Goal: Book appointment/travel/reservation

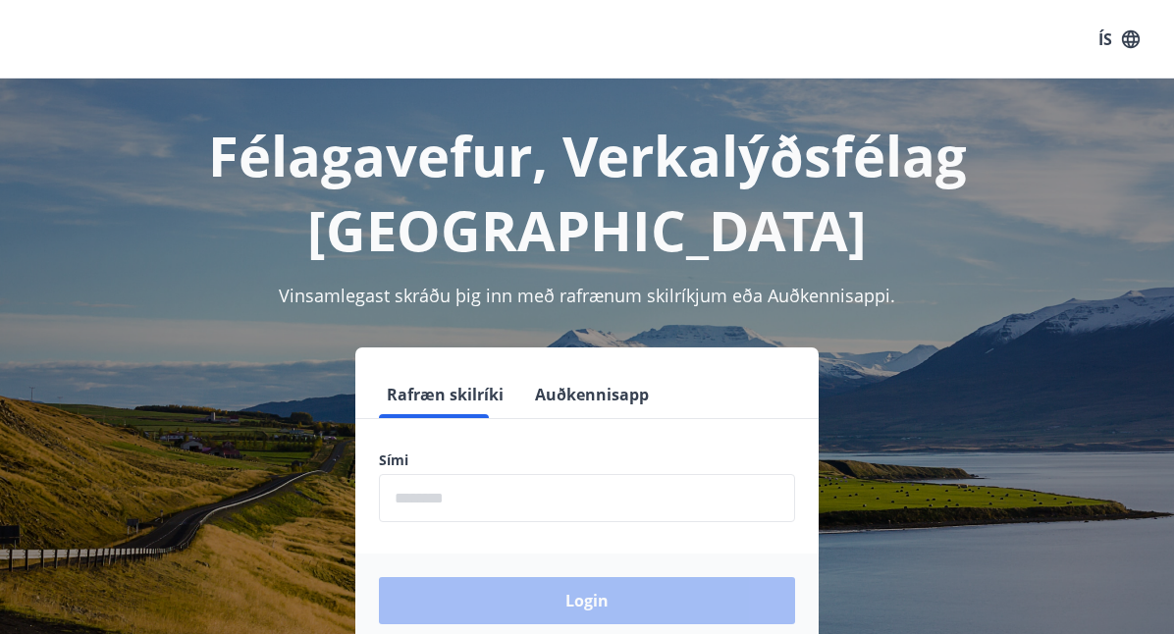
click at [459, 474] on input "phone" at bounding box center [587, 498] width 416 height 48
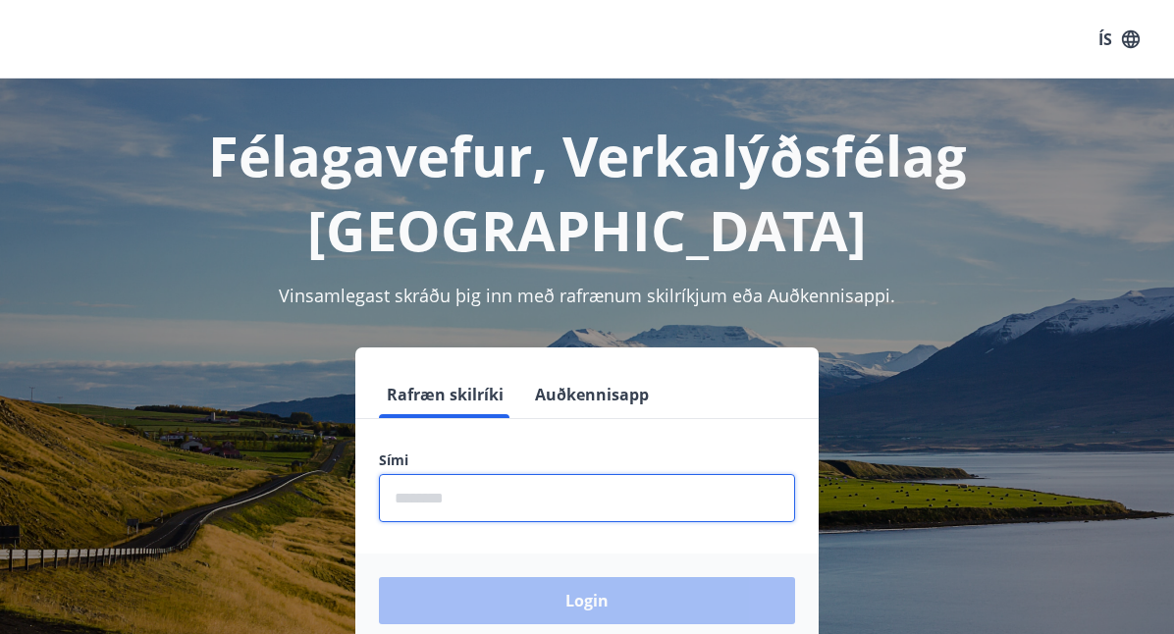
type input "********"
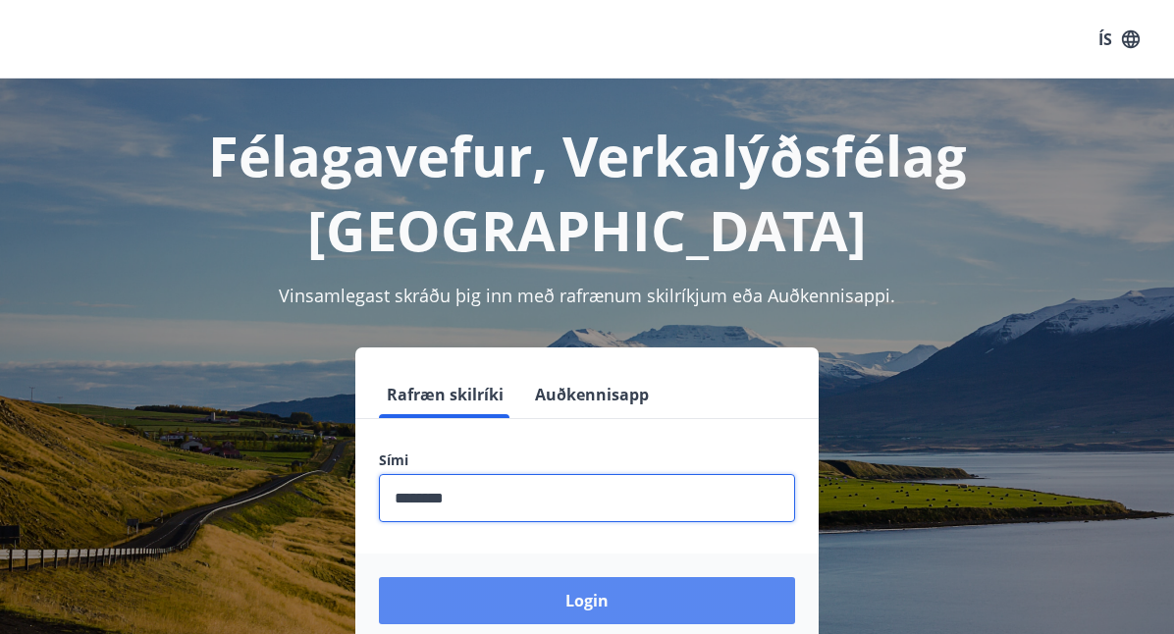
click at [588, 577] on button "Login" at bounding box center [587, 600] width 416 height 47
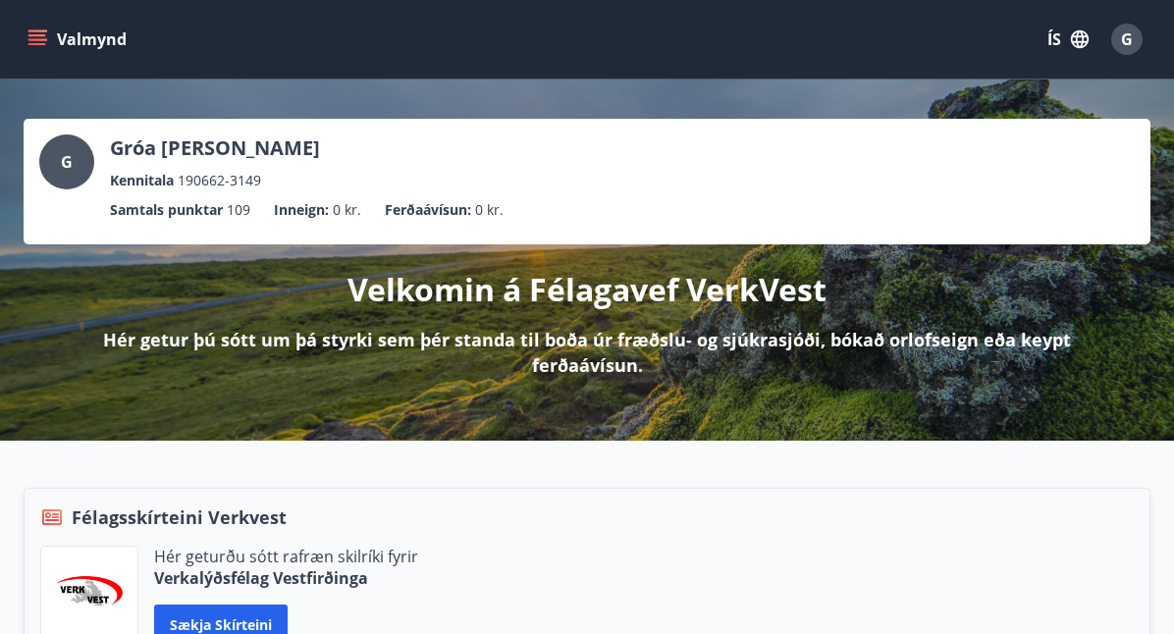
click at [49, 49] on button "Valmynd" at bounding box center [79, 39] width 111 height 35
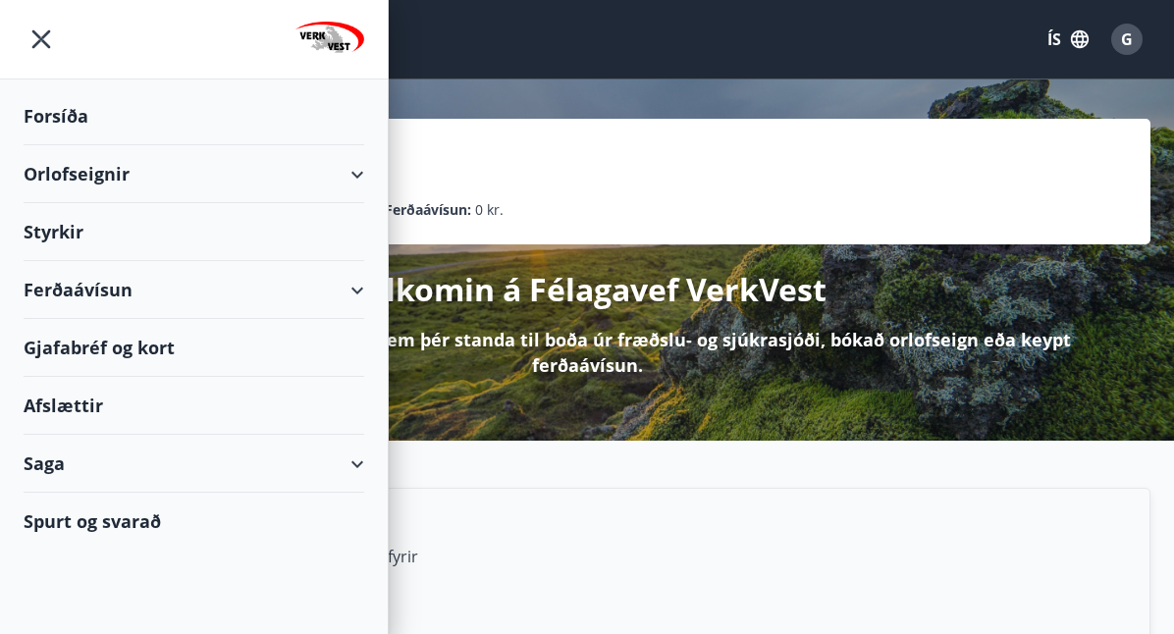
click at [127, 176] on div "Orlofseignir" at bounding box center [194, 174] width 341 height 58
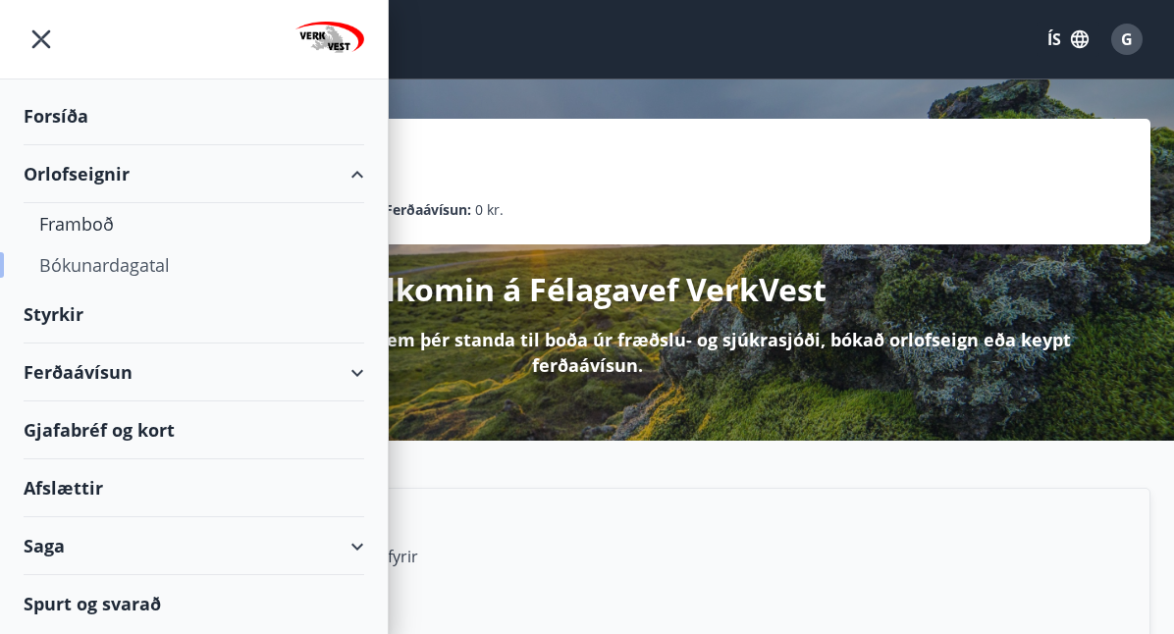
click at [159, 270] on div "Bókunardagatal" at bounding box center [193, 264] width 309 height 41
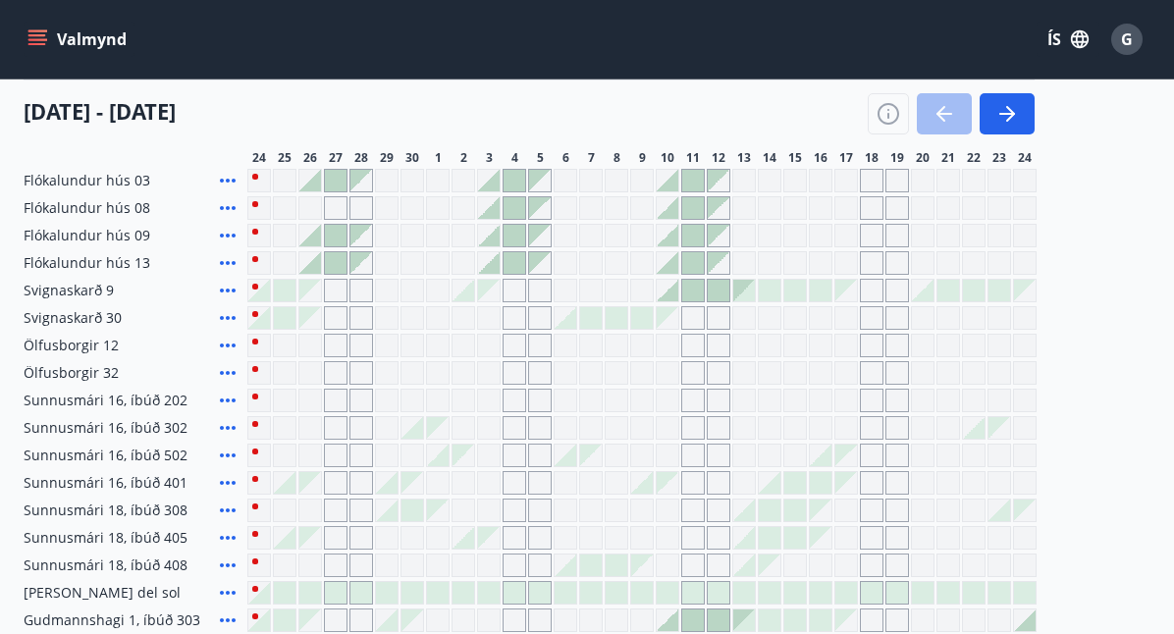
scroll to position [298, 0]
